Goal: Find contact information: Find contact information

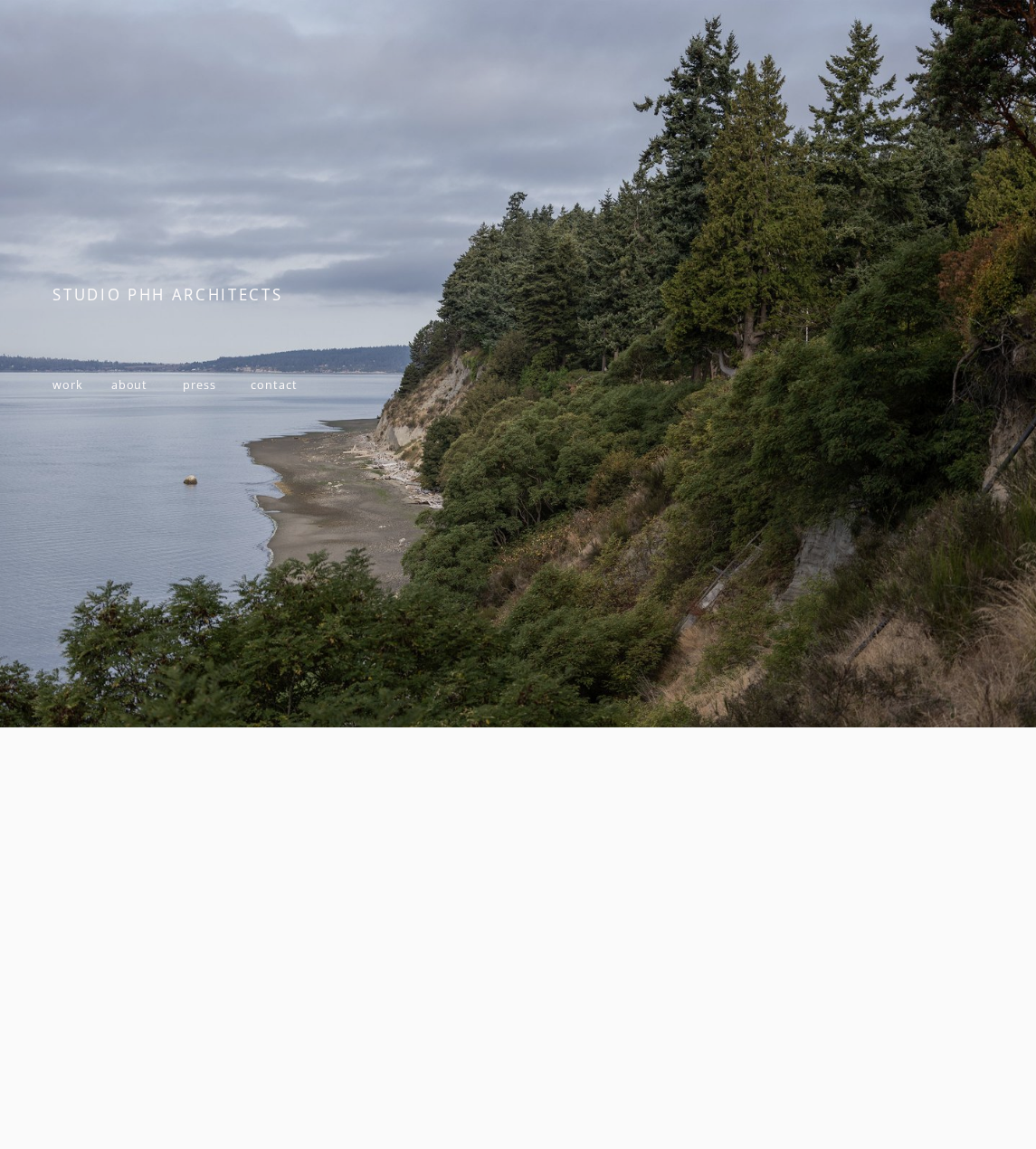
click at [69, 389] on span "work" at bounding box center [68, 385] width 31 height 15
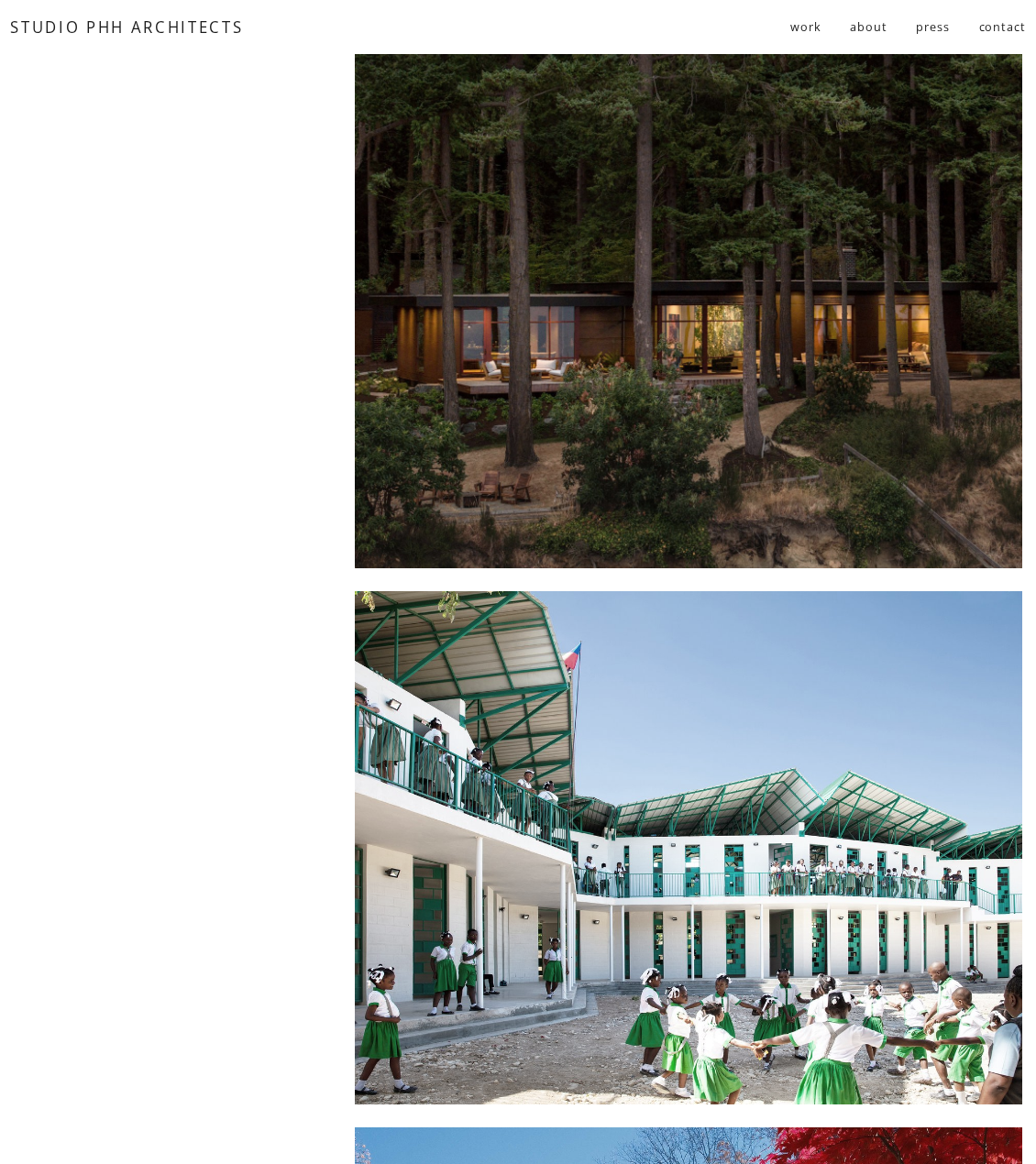
click at [883, 20] on link "about" at bounding box center [868, 26] width 37 height 31
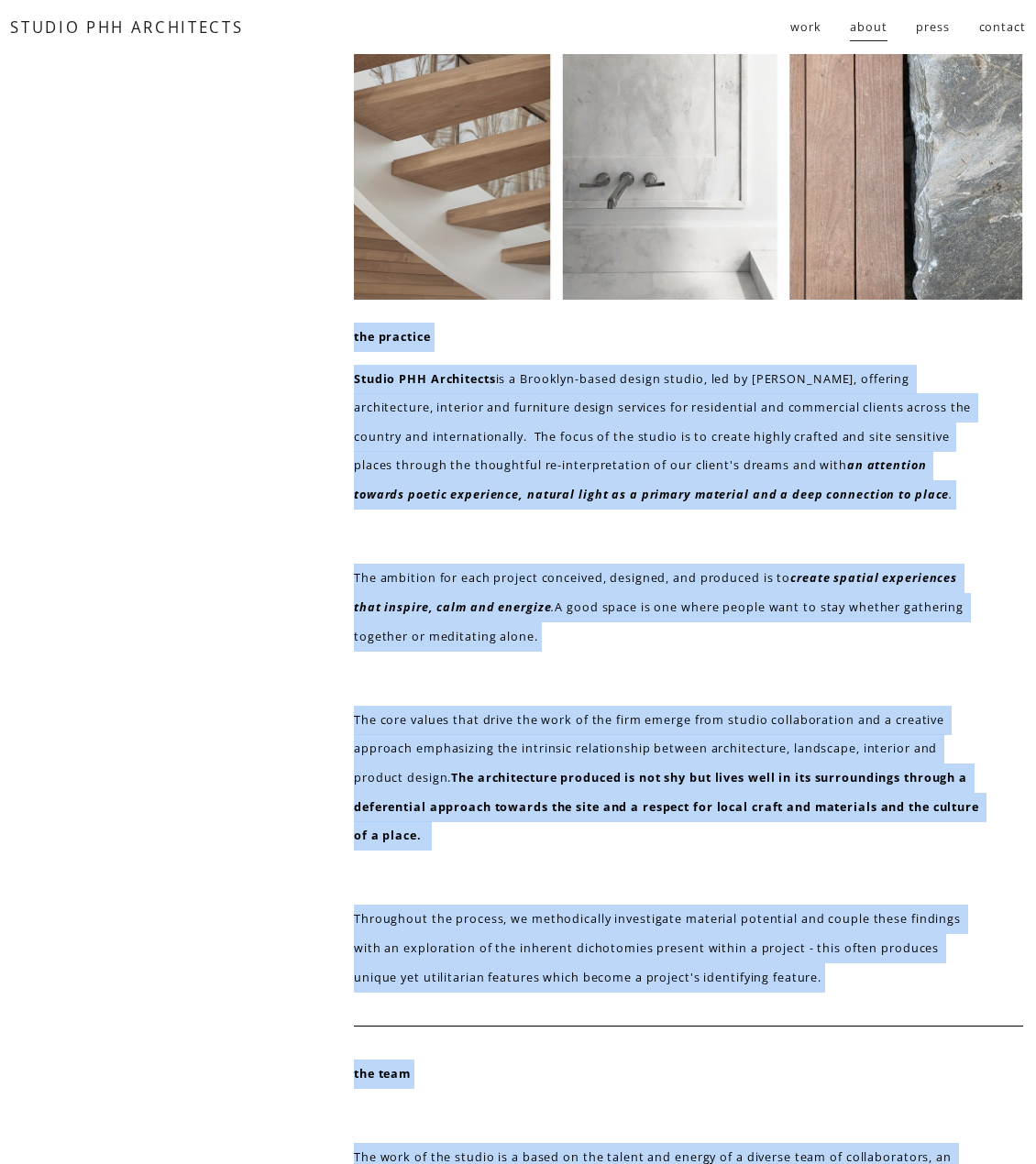
drag, startPoint x: 916, startPoint y: 670, endPoint x: 310, endPoint y: 350, distance: 685.3
click at [310, 350] on div "the practice Studio PHH Architects is a Brooklyn-based design studio, led by [P…" at bounding box center [518, 662] width 1036 height 1217
copy div "the practice Studio PHH Architects is a Brooklyn-based design studio, led by [P…"
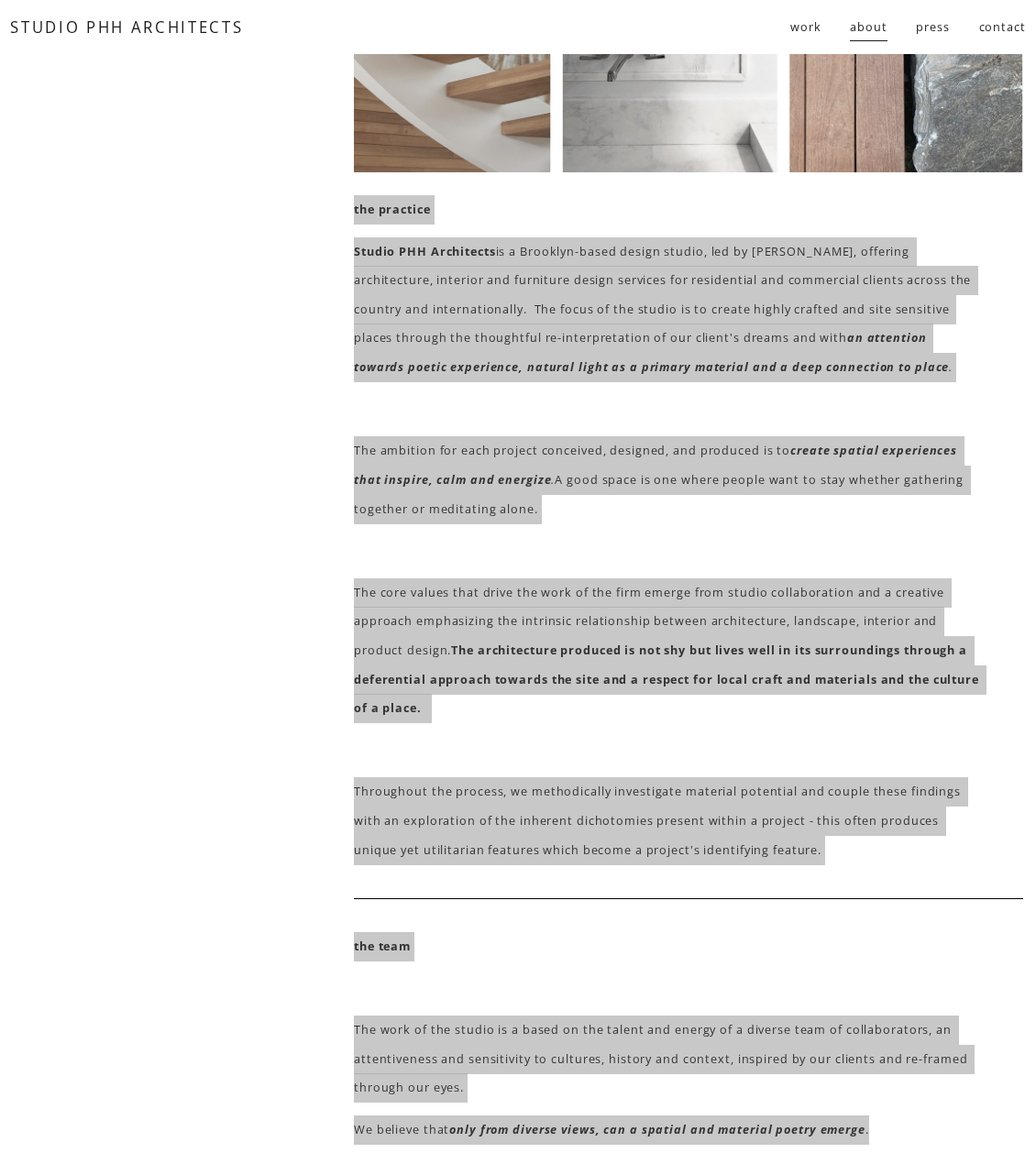
scroll to position [596, 0]
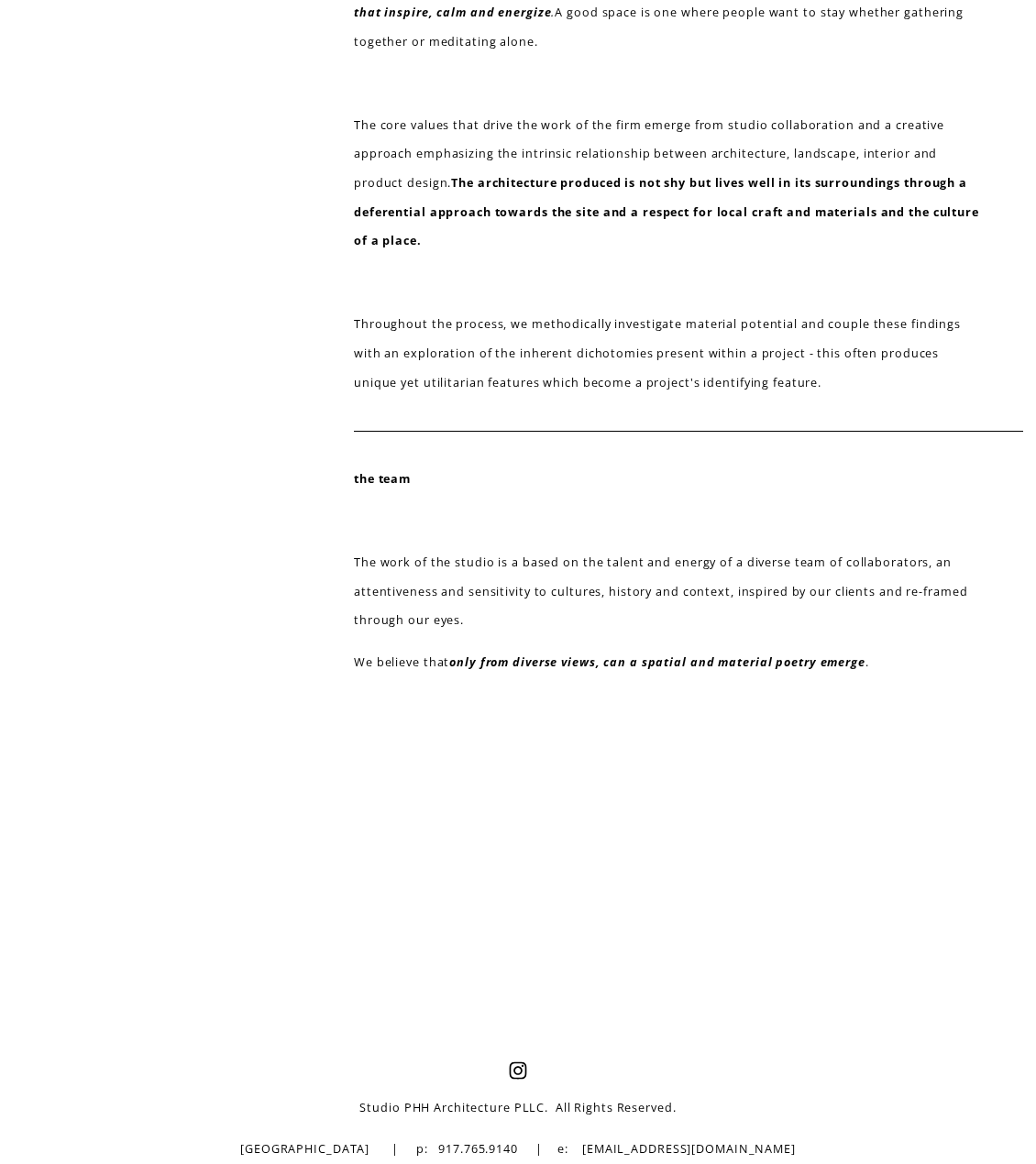
click at [777, 995] on div at bounding box center [518, 870] width 1036 height 384
drag, startPoint x: 774, startPoint y: 1158, endPoint x: 628, endPoint y: 1149, distance: 146.3
click at [628, 1149] on p "[GEOGRAPHIC_DATA] | p: 917.765.9140 | e: [EMAIL_ADDRESS][DOMAIN_NAME]" at bounding box center [517, 1149] width 588 height 29
copy p "info@studiophh.com"
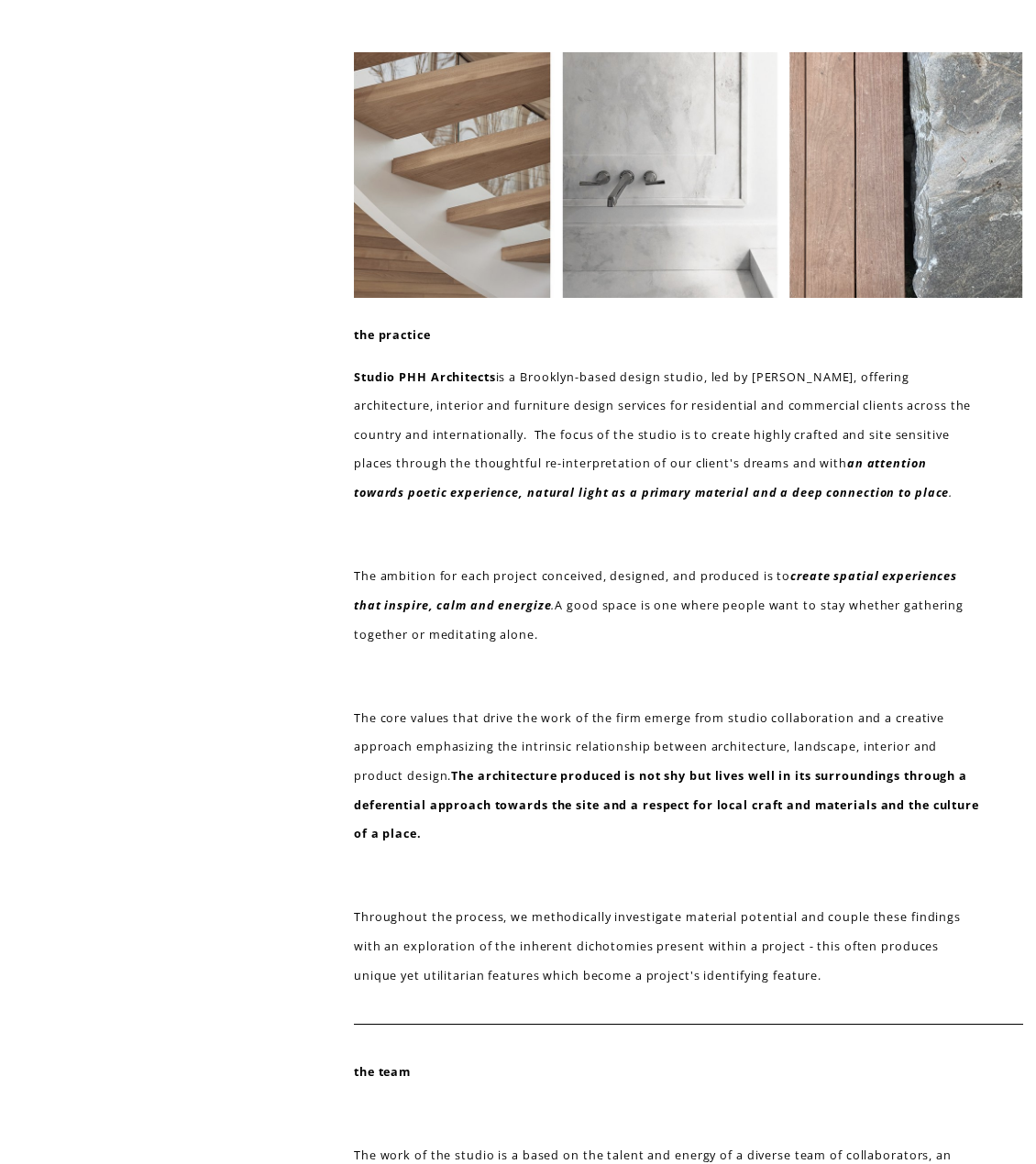
scroll to position [0, 0]
